Goal: Book appointment/travel/reservation

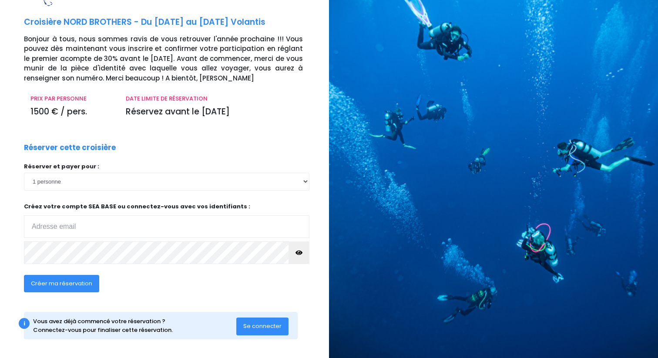
scroll to position [35, 0]
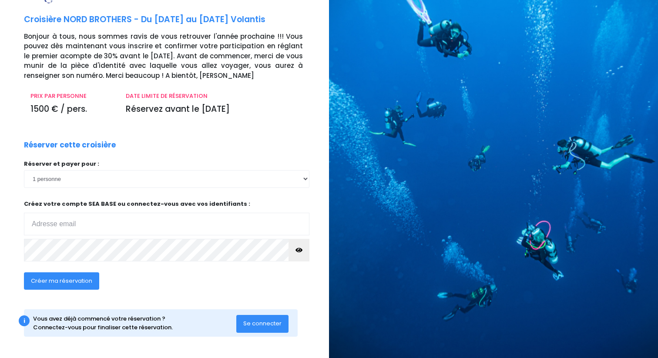
click at [220, 189] on div "Réserver et payer pour : 1 personne 2 personnes 3 personnes 4 personnes" at bounding box center [167, 214] width 286 height 108
click at [238, 183] on select "1 personne 2 personnes 3 personnes 4 personnes" at bounding box center [167, 178] width 286 height 17
click at [221, 186] on select "1 personne 2 personnes 3 personnes 4 personnes" at bounding box center [167, 178] width 286 height 17
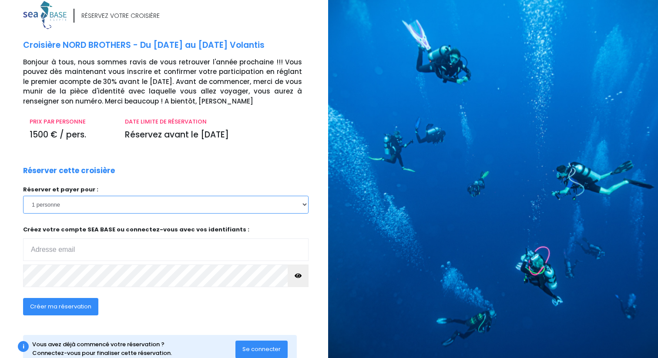
scroll to position [9, 1]
click at [184, 214] on div "Réserver et payer pour : 1 personne 2 personnes 3 personnes 4 personnes" at bounding box center [166, 240] width 286 height 108
click at [304, 205] on select "1 personne 2 personnes 3 personnes 4 personnes" at bounding box center [166, 204] width 286 height 17
click at [201, 205] on select "1 personne 2 personnes 3 personnes 4 personnes" at bounding box center [166, 204] width 286 height 17
select select "2"
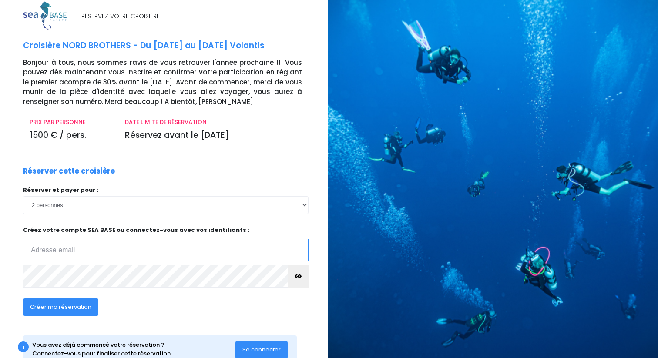
click at [101, 252] on input "email" at bounding box center [166, 250] width 286 height 23
type input "lhommelet.manon@gmail.com"
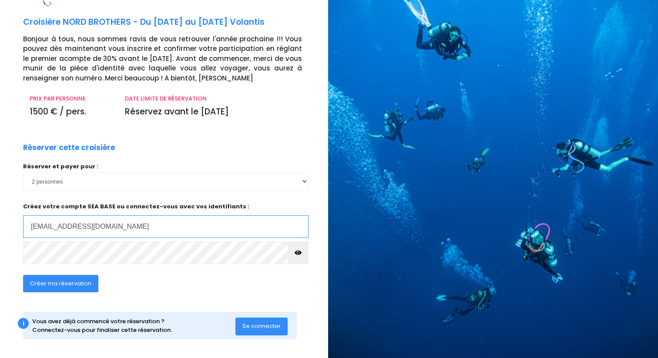
scroll to position [34, 1]
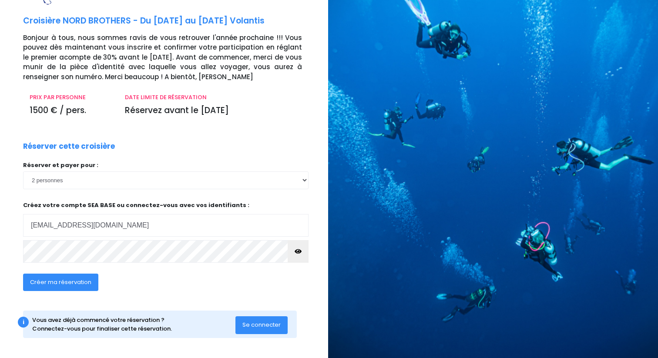
click at [54, 283] on span "Créer ma réservation" at bounding box center [60, 282] width 61 height 8
click at [299, 252] on icon "button" at bounding box center [298, 252] width 7 height 0
drag, startPoint x: 308, startPoint y: 249, endPoint x: 303, endPoint y: 249, distance: 4.8
click at [306, 249] on button "button" at bounding box center [298, 251] width 21 height 23
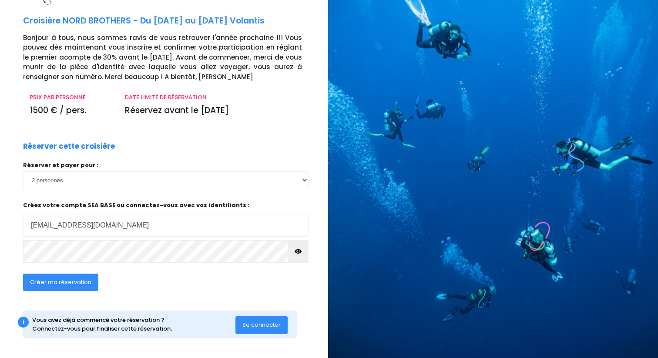
click at [380, 33] on div at bounding box center [496, 163] width 336 height 394
